Goal: Navigation & Orientation: Find specific page/section

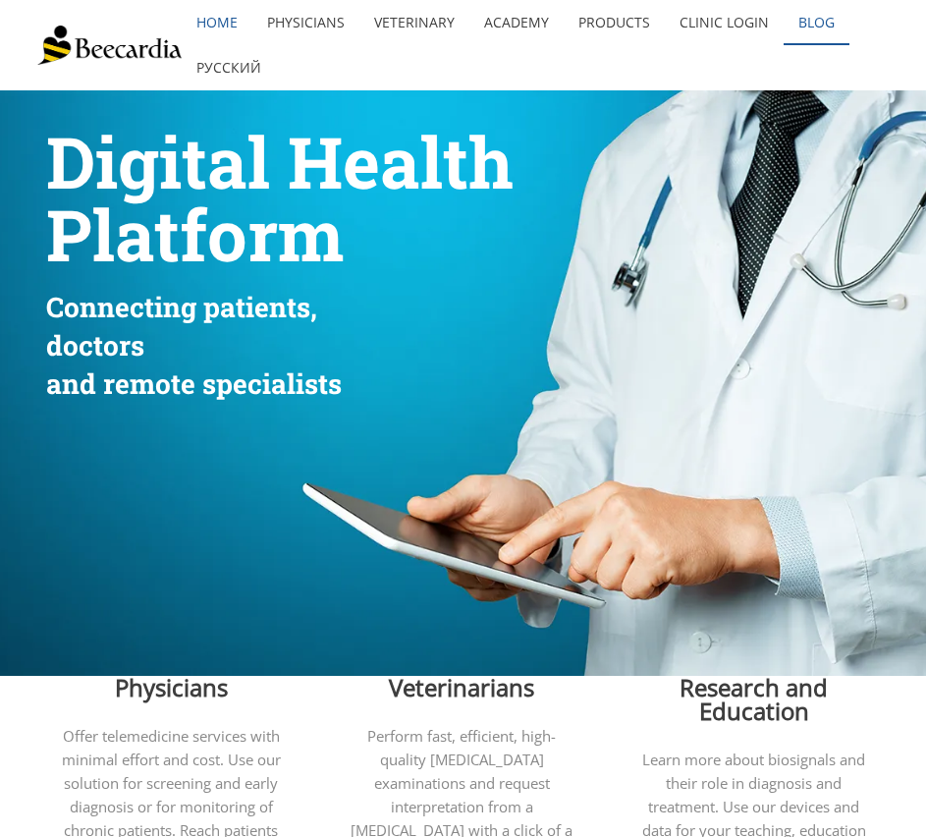
click at [831, 12] on link "Blog" at bounding box center [817, 22] width 66 height 45
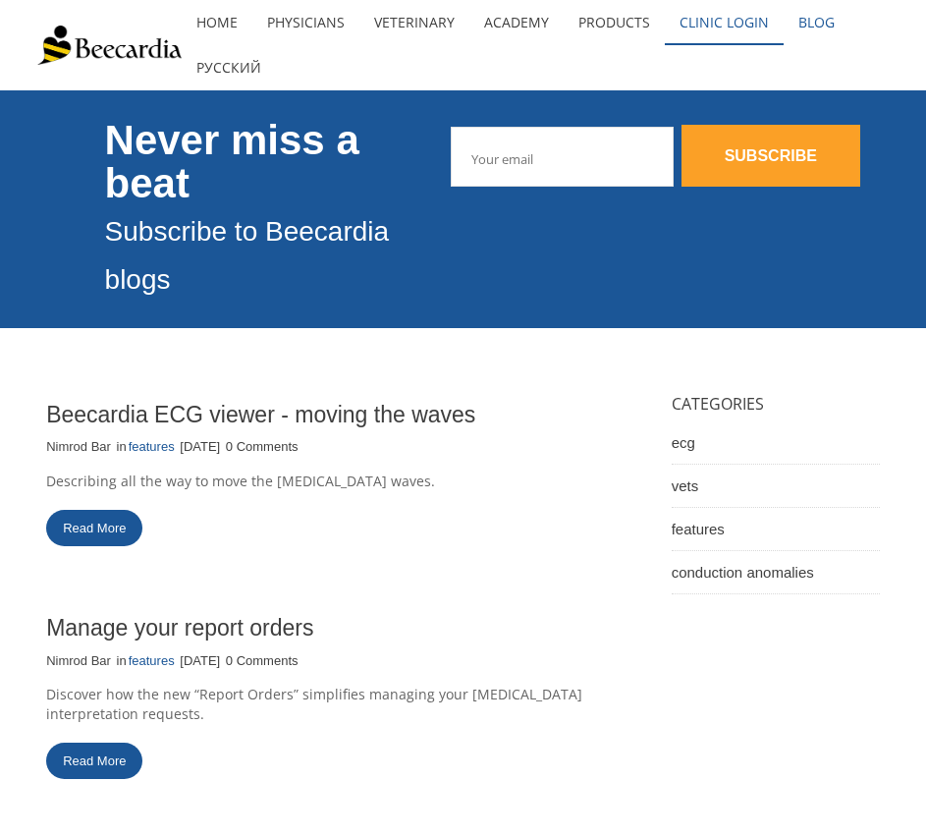
click at [686, 11] on link "Clinic Login" at bounding box center [724, 22] width 119 height 45
